Goal: Information Seeking & Learning: Understand process/instructions

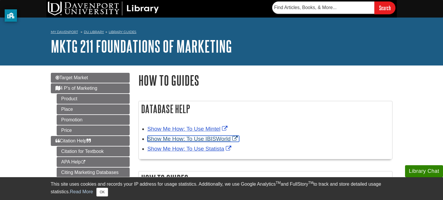
click at [189, 139] on link "Show Me How: To Use IBISWorld" at bounding box center [194, 139] width 92 height 6
click at [189, 138] on link "Show Me How: To Use IBISWorld" at bounding box center [194, 139] width 92 height 6
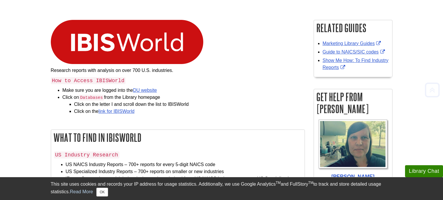
scroll to position [78, 0]
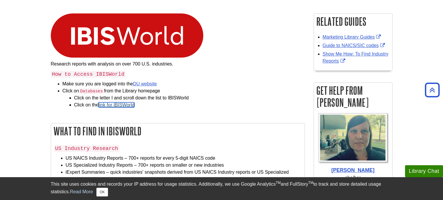
click at [125, 106] on link "link for IBISWorld" at bounding box center [117, 104] width 36 height 5
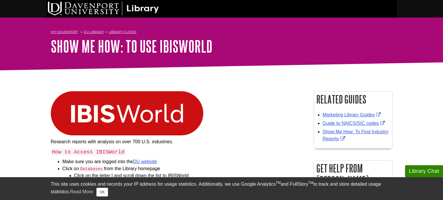
click at [147, 119] on img at bounding box center [127, 113] width 153 height 44
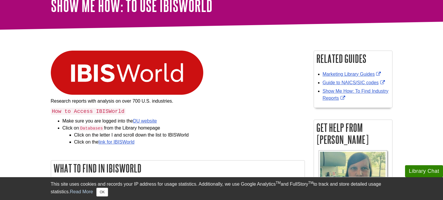
scroll to position [49, 0]
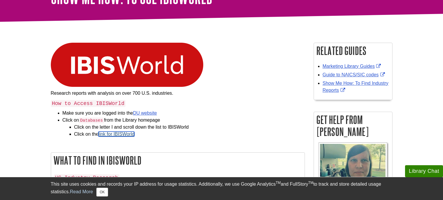
click at [126, 134] on link "link for IBISWorld" at bounding box center [117, 134] width 36 height 5
